Goal: Browse casually: Explore the website without a specific task or goal

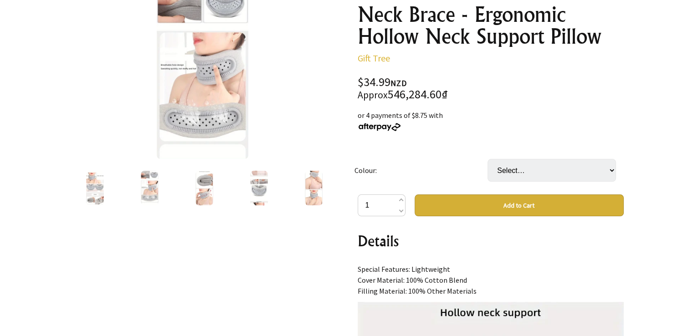
scroll to position [91, 0]
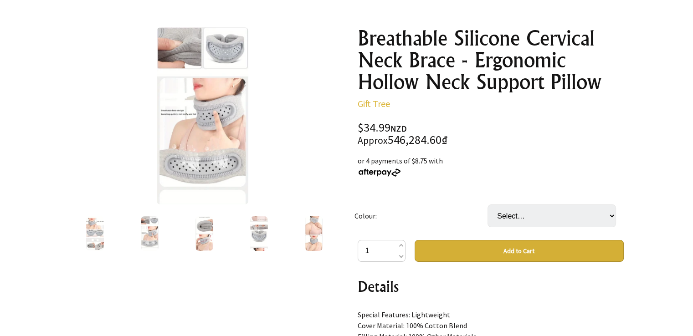
click at [319, 245] on img at bounding box center [314, 233] width 18 height 35
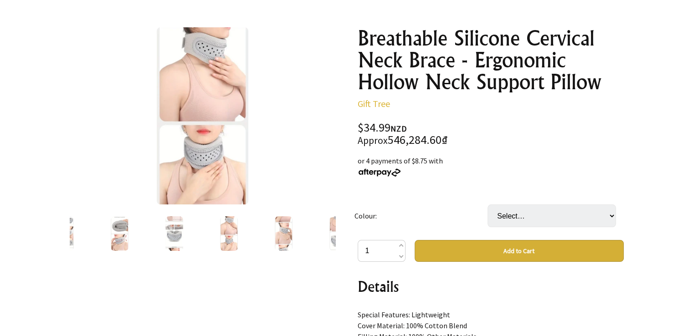
click at [288, 250] on img at bounding box center [284, 233] width 18 height 35
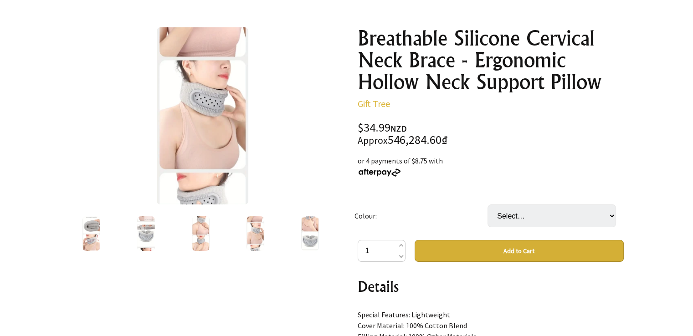
click at [300, 243] on div at bounding box center [310, 234] width 55 height 38
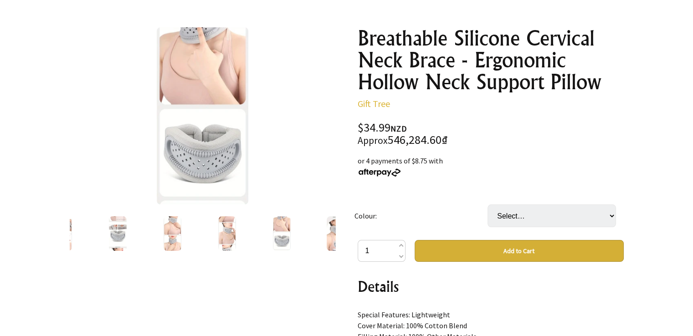
click at [327, 241] on img at bounding box center [337, 233] width 20 height 35
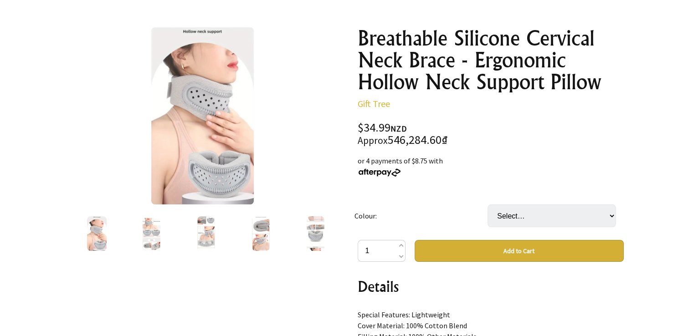
click at [211, 243] on img at bounding box center [206, 233] width 18 height 35
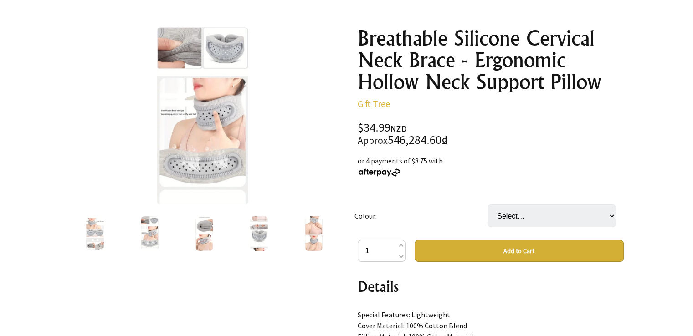
click at [92, 239] on img at bounding box center [95, 233] width 18 height 35
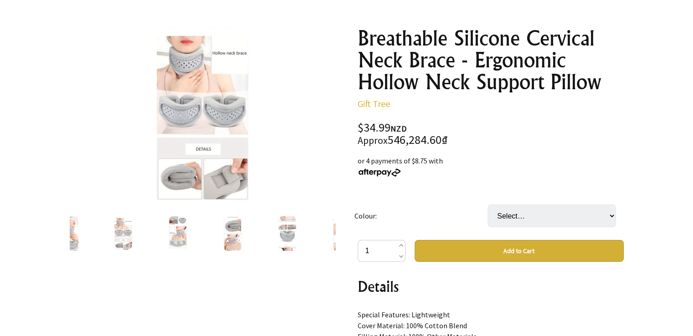
click at [96, 242] on div at bounding box center [123, 234] width 55 height 38
click at [120, 240] on img at bounding box center [123, 233] width 18 height 35
click at [79, 240] on div at bounding box center [68, 234] width 55 height 38
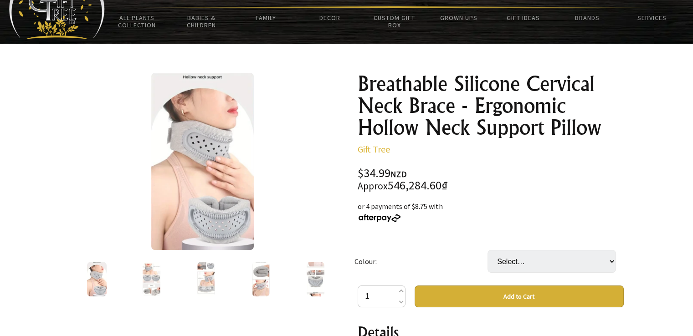
scroll to position [0, 0]
